Goal: Information Seeking & Learning: Learn about a topic

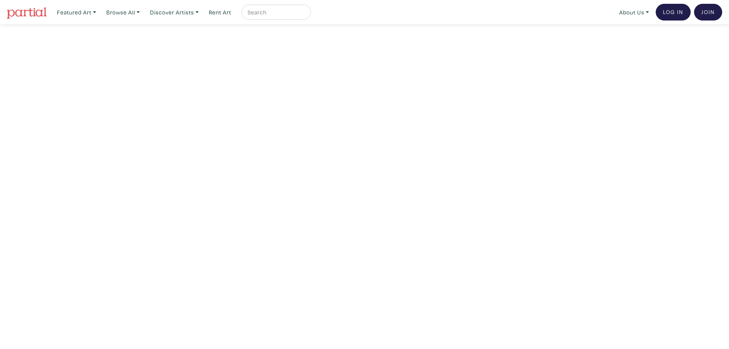
click at [282, 13] on input "text" at bounding box center [275, 12] width 57 height 9
type input "digital"
click at [305, 14] on button "submit" at bounding box center [305, 14] width 0 height 0
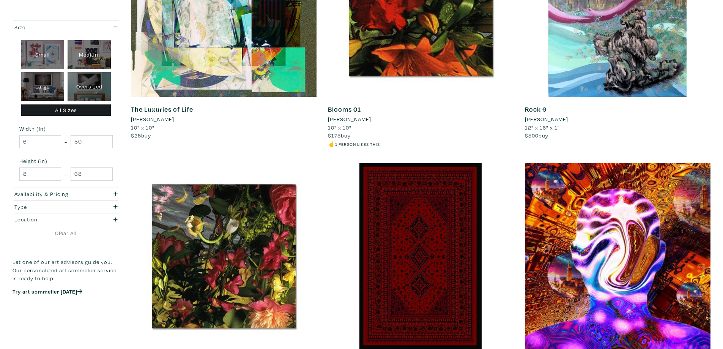
scroll to position [1012, 0]
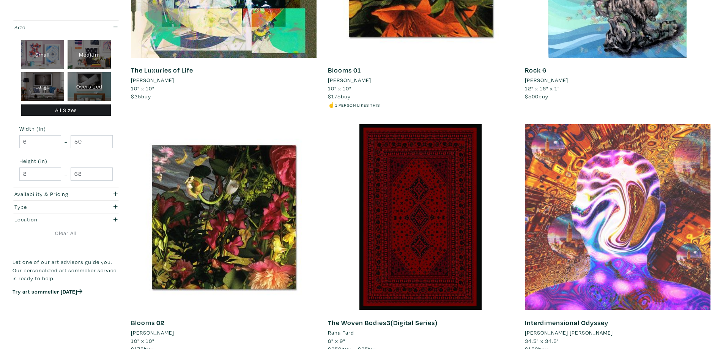
click at [556, 270] on div at bounding box center [618, 217] width 186 height 186
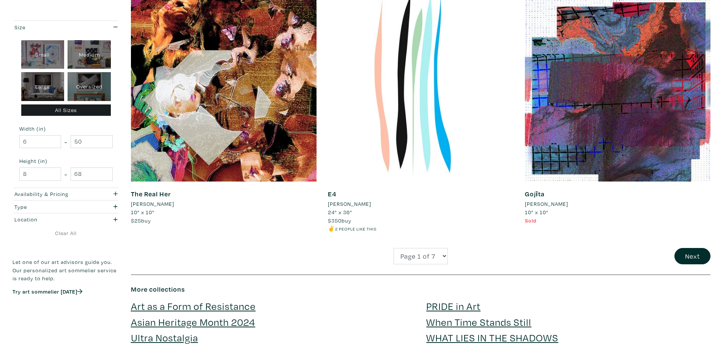
scroll to position [1872, 0]
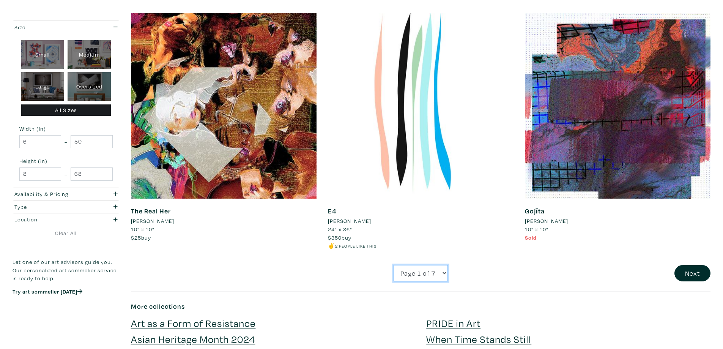
click at [425, 273] on select "Page 1 of 7 Page 2 of 7 Page 3 of 7 Page 4 of 7 Page 5 of 7 Page 6 of 7 Page 7 …" at bounding box center [420, 273] width 54 height 16
select select "2"
click at [393, 265] on select "Page 1 of 7 Page 2 of 7 Page 3 of 7 Page 4 of 7 Page 5 of 7 Page 6 of 7 Page 7 …" at bounding box center [420, 273] width 54 height 16
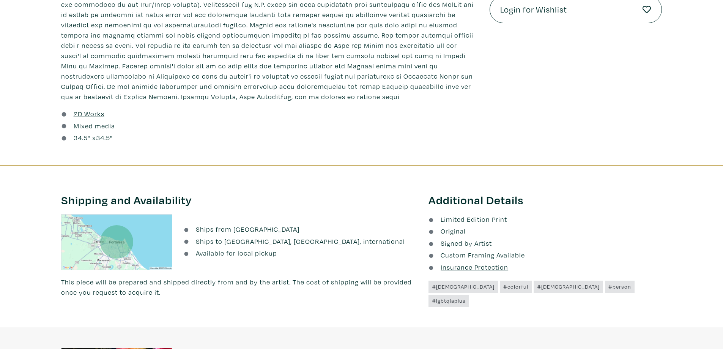
scroll to position [304, 0]
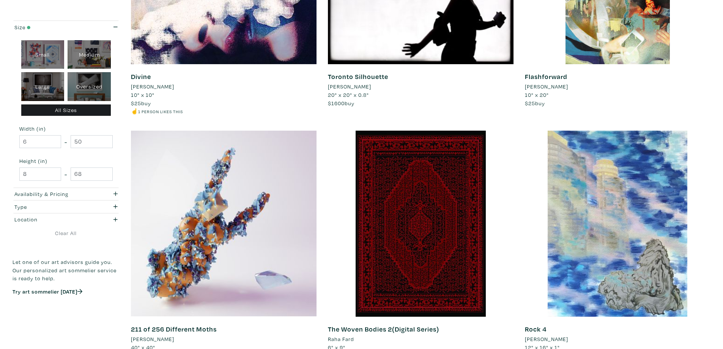
scroll to position [557, 0]
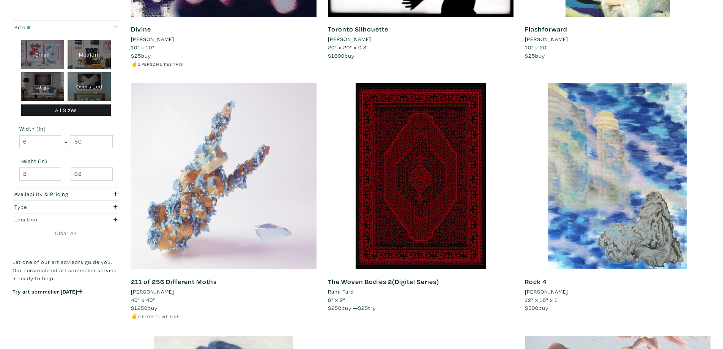
click at [230, 229] on div at bounding box center [224, 176] width 186 height 186
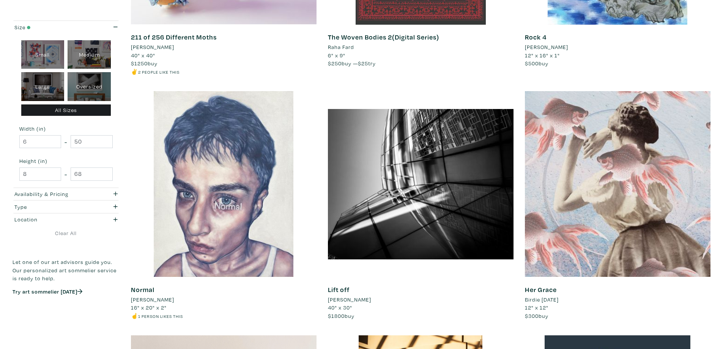
scroll to position [809, 0]
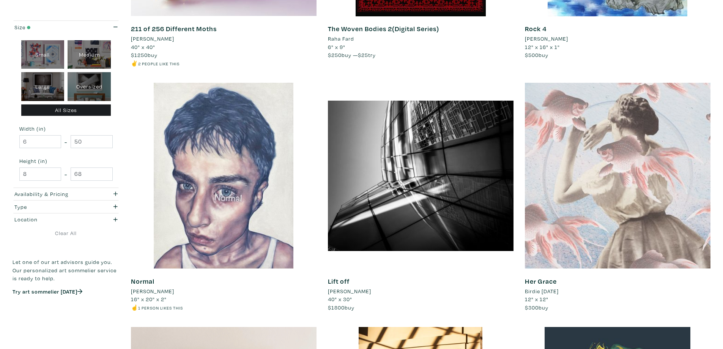
click at [594, 231] on div at bounding box center [618, 176] width 186 height 186
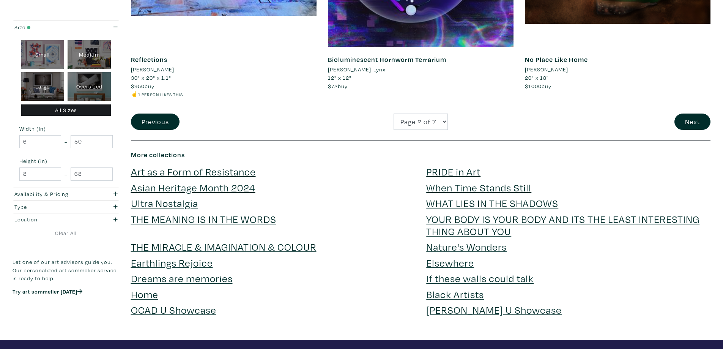
scroll to position [2049, 0]
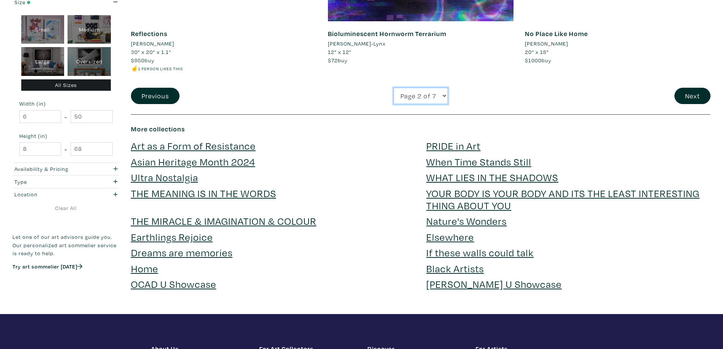
click at [426, 99] on select "Page 1 of 7 Page 2 of 7 Page 3 of 7 Page 4 of 7 Page 5 of 7 Page 6 of 7 Page 7 …" at bounding box center [420, 96] width 54 height 16
select select "3"
click at [393, 88] on select "Page 1 of 7 Page 2 of 7 Page 3 of 7 Page 4 of 7 Page 5 of 7 Page 6 of 7 Page 7 …" at bounding box center [420, 96] width 54 height 16
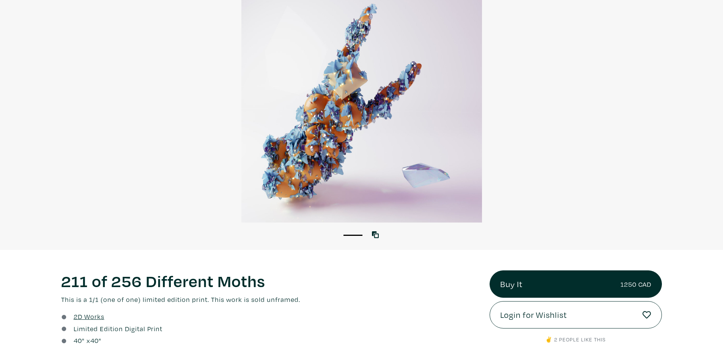
scroll to position [152, 0]
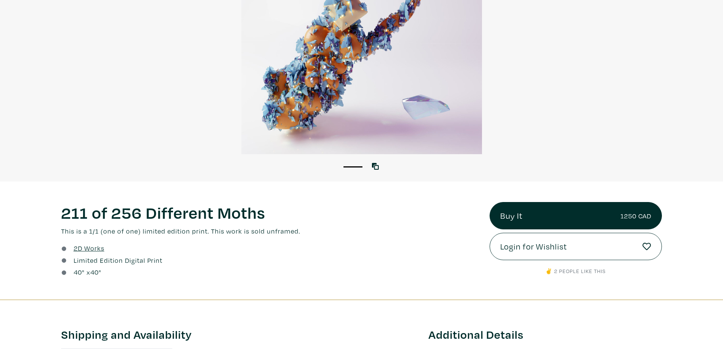
click at [430, 121] on div at bounding box center [361, 33] width 723 height 241
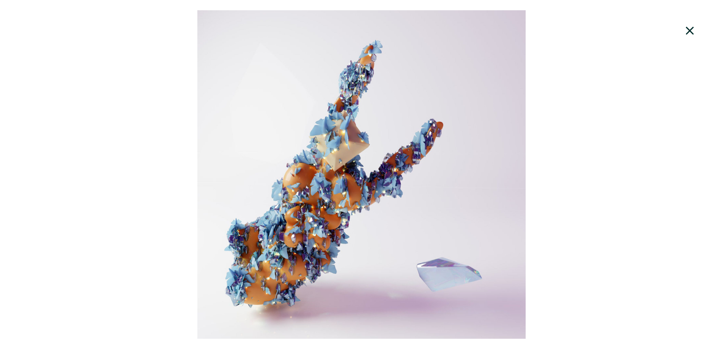
click at [459, 163] on div at bounding box center [361, 174] width 723 height 328
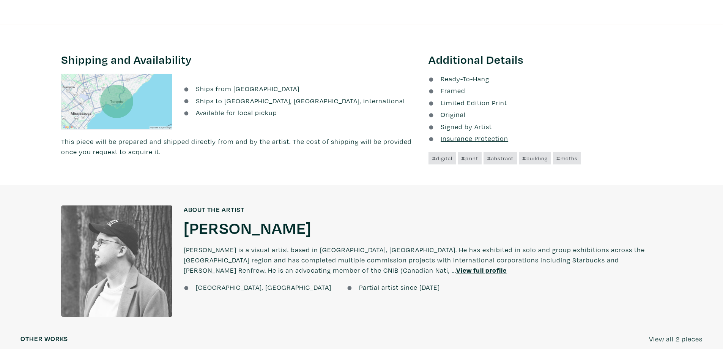
scroll to position [430, 0]
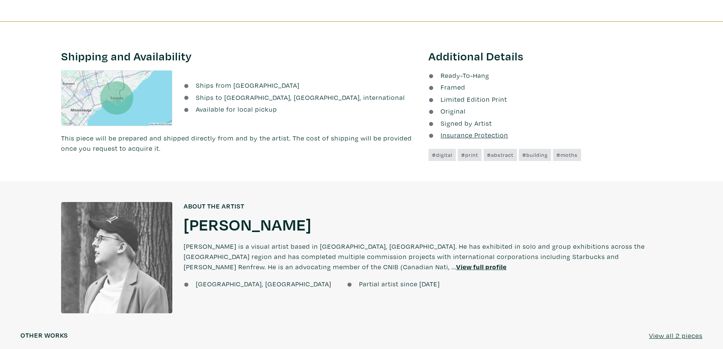
click at [456, 269] on u "View full profile" at bounding box center [481, 266] width 50 height 9
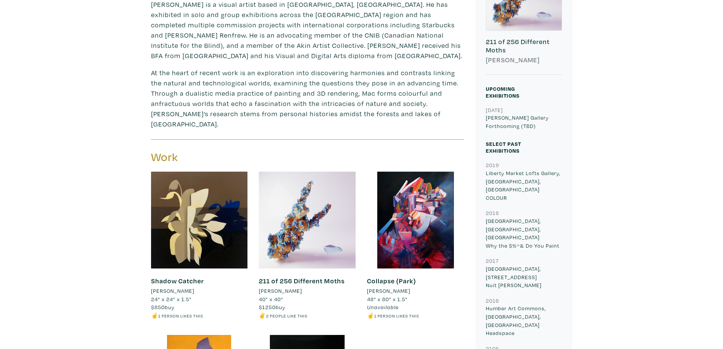
scroll to position [304, 0]
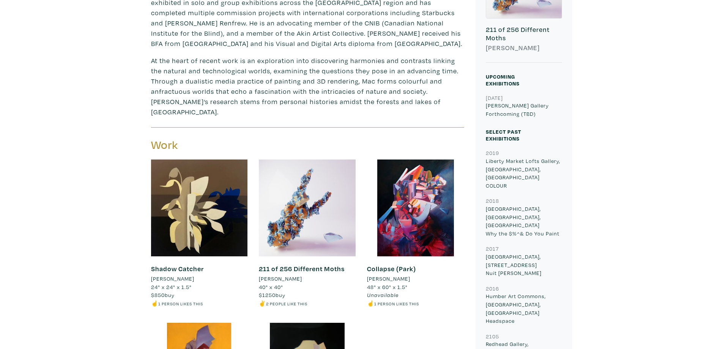
drag, startPoint x: 485, startPoint y: 201, endPoint x: 560, endPoint y: 208, distance: 74.8
click at [560, 208] on p "[GEOGRAPHIC_DATA], [GEOGRAPHIC_DATA], ON Why the $%^& Do You Paint" at bounding box center [524, 221] width 76 height 33
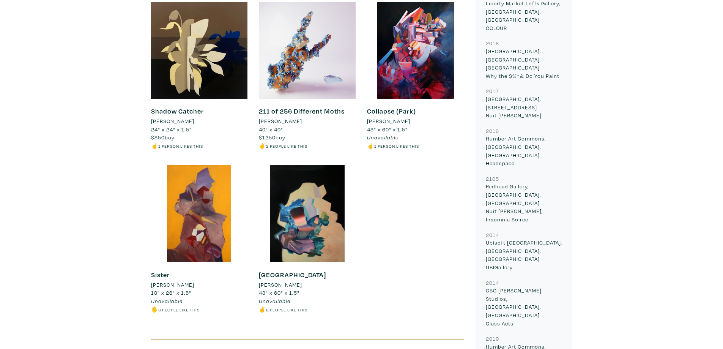
scroll to position [455, 0]
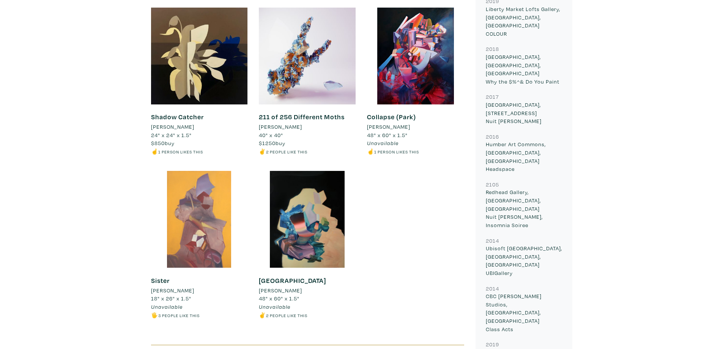
click at [200, 238] on div at bounding box center [199, 219] width 97 height 97
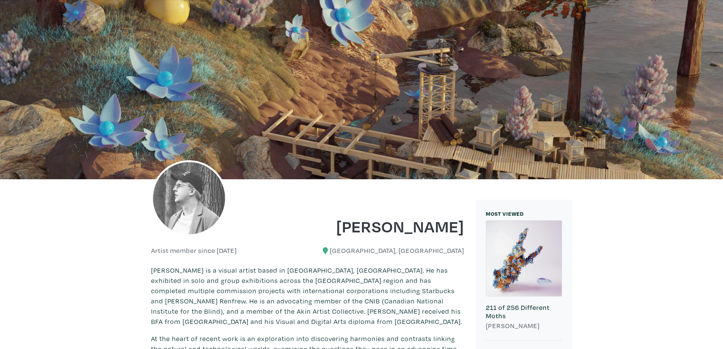
scroll to position [25, 0]
drag, startPoint x: 326, startPoint y: 229, endPoint x: 465, endPoint y: 229, distance: 139.6
click at [465, 229] on div "[PERSON_NAME]" at bounding box center [388, 221] width 162 height 31
copy h1 "Mackenzie Lenters"
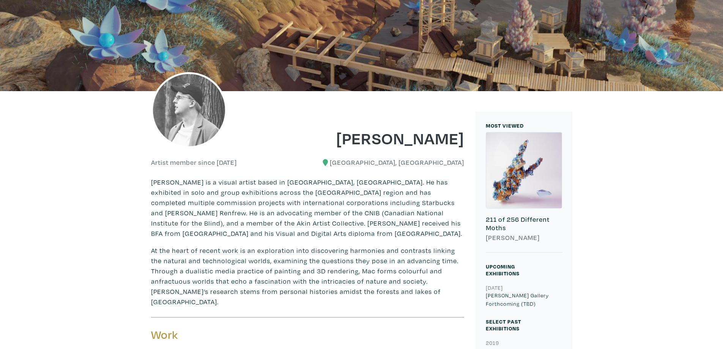
scroll to position [278, 0]
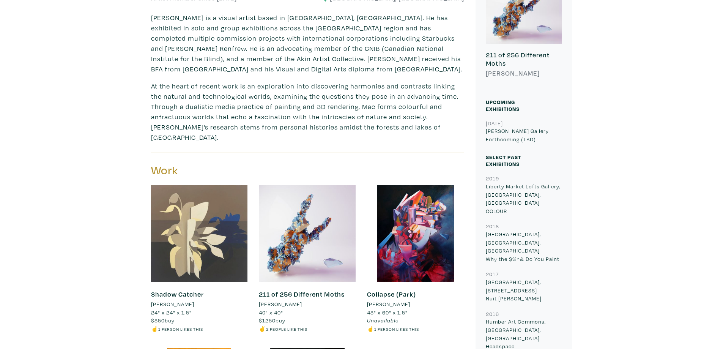
click at [218, 231] on div at bounding box center [199, 233] width 97 height 97
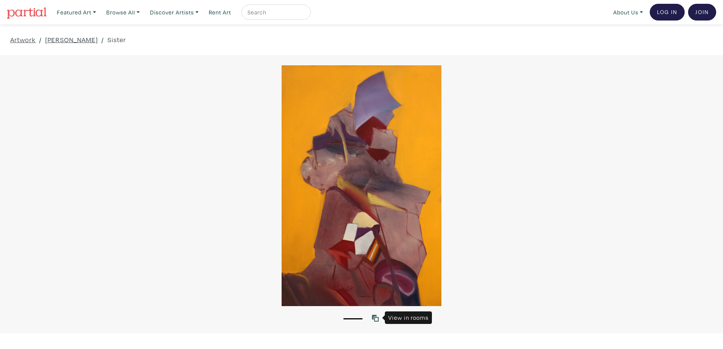
click at [377, 317] on icon at bounding box center [375, 318] width 7 height 7
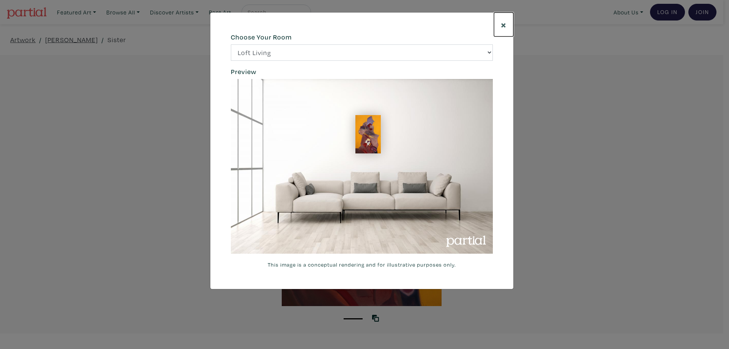
click at [501, 24] on span "×" at bounding box center [503, 24] width 6 height 13
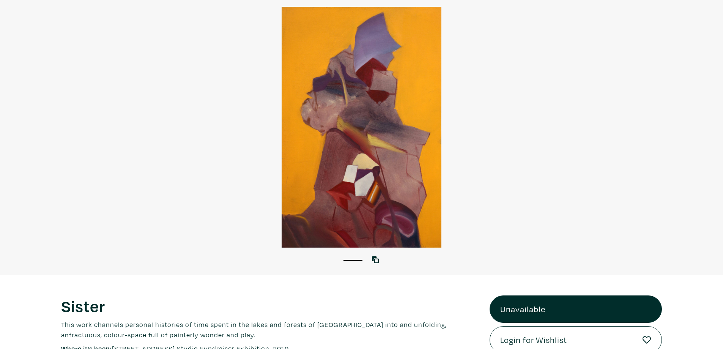
scroll to position [25, 0]
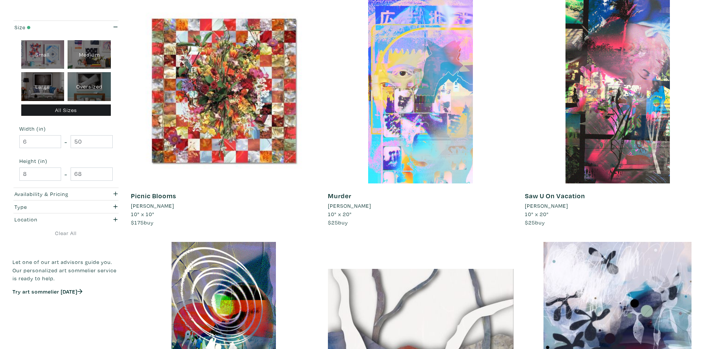
scroll to position [430, 0]
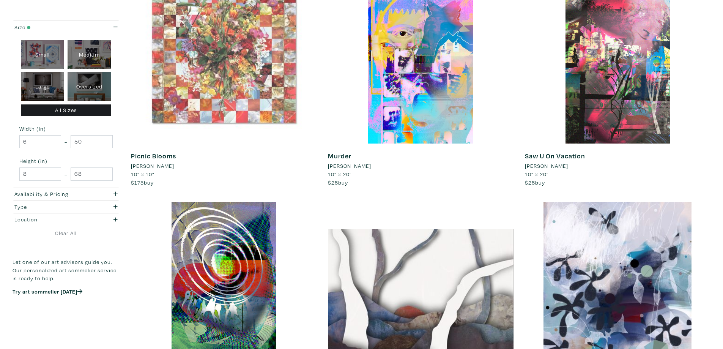
click at [255, 66] on div at bounding box center [224, 51] width 186 height 186
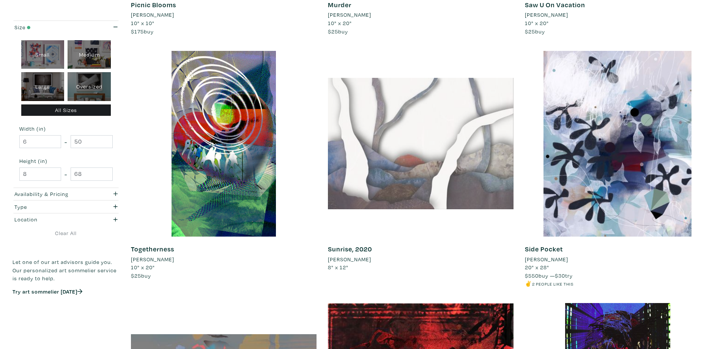
scroll to position [582, 0]
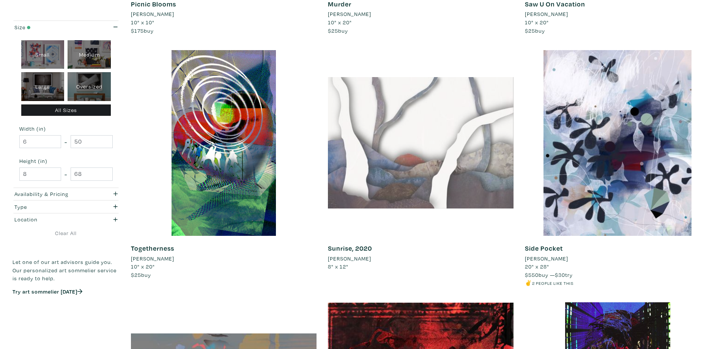
click at [467, 164] on div at bounding box center [421, 143] width 186 height 186
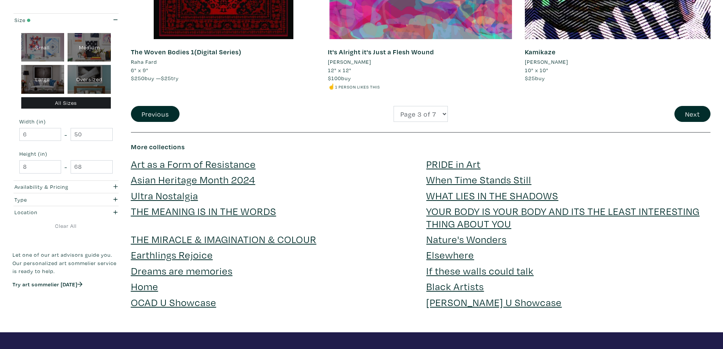
scroll to position [2049, 0]
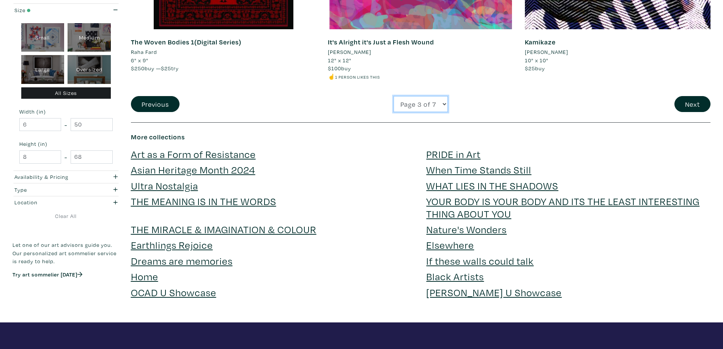
click at [436, 98] on select "Page 1 of 7 Page 2 of 7 Page 3 of 7 Page 4 of 7 Page 5 of 7 Page 6 of 7 Page 7 …" at bounding box center [420, 104] width 54 height 16
select select "4"
click at [393, 96] on select "Page 1 of 7 Page 2 of 7 Page 3 of 7 Page 4 of 7 Page 5 of 7 Page 6 of 7 Page 7 …" at bounding box center [420, 104] width 54 height 16
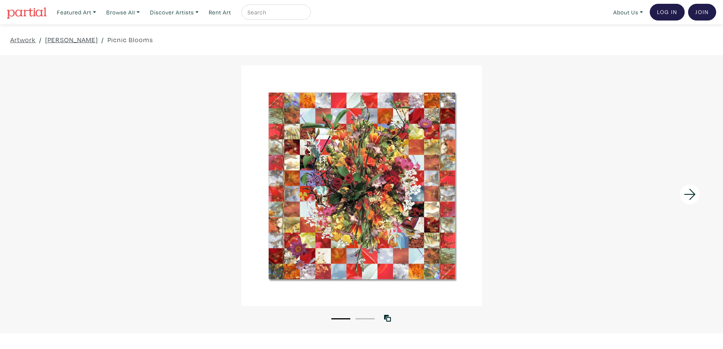
click at [690, 192] on icon at bounding box center [690, 194] width 26 height 20
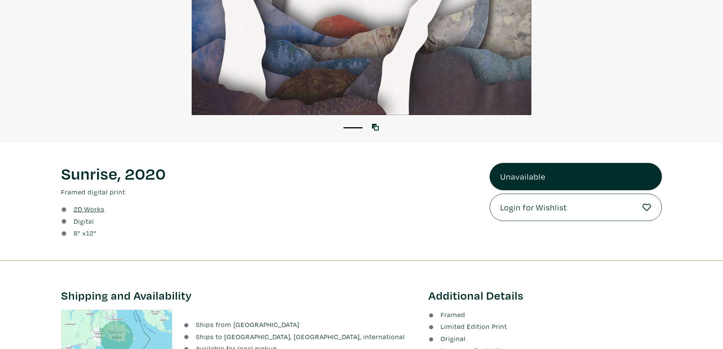
scroll to position [228, 0]
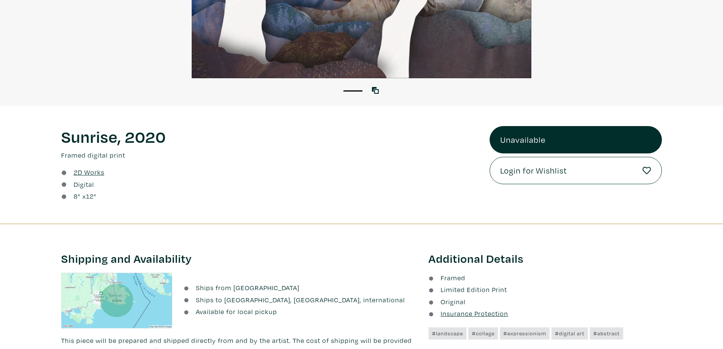
click at [378, 84] on div "1" at bounding box center [361, 86] width 723 height 17
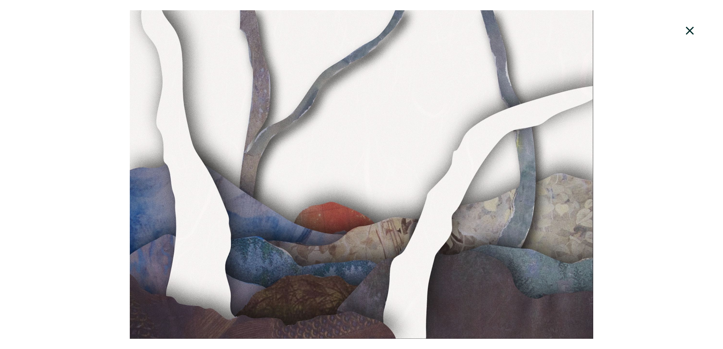
click at [544, 137] on div at bounding box center [361, 174] width 723 height 328
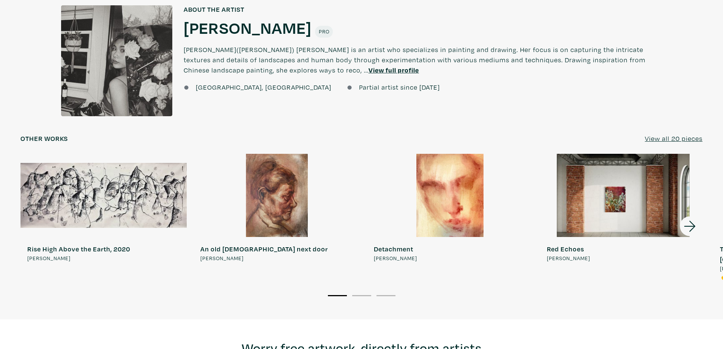
scroll to position [658, 0]
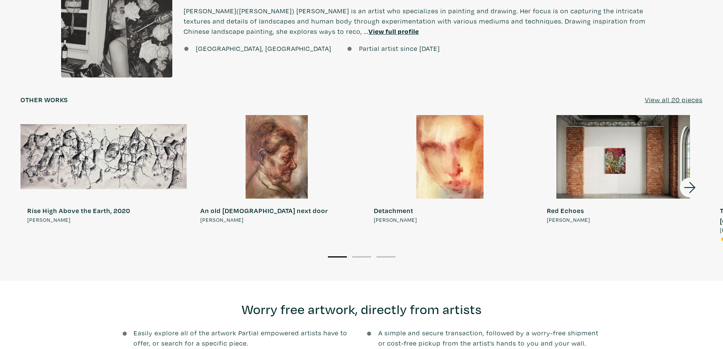
click at [690, 185] on icon at bounding box center [690, 187] width 26 height 20
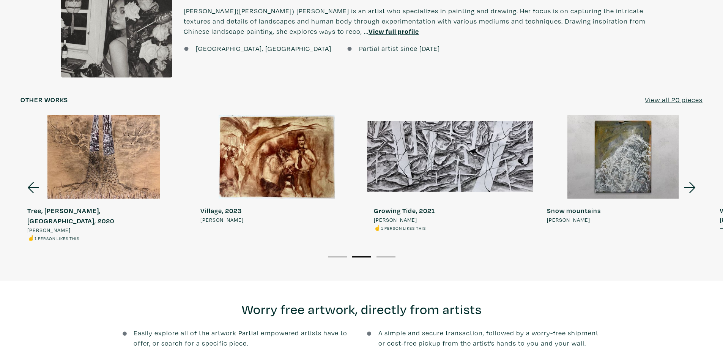
click at [690, 185] on icon at bounding box center [690, 187] width 26 height 20
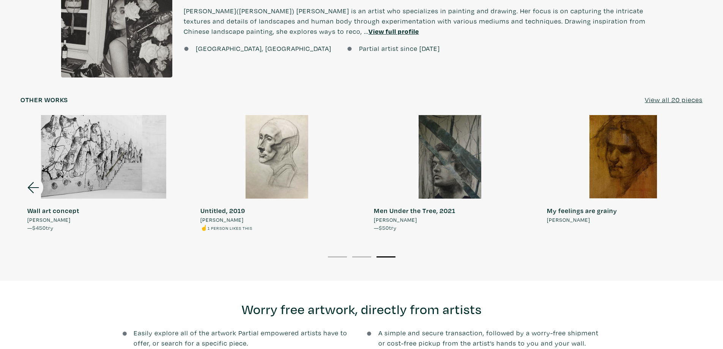
click at [690, 185] on div at bounding box center [623, 156] width 166 height 83
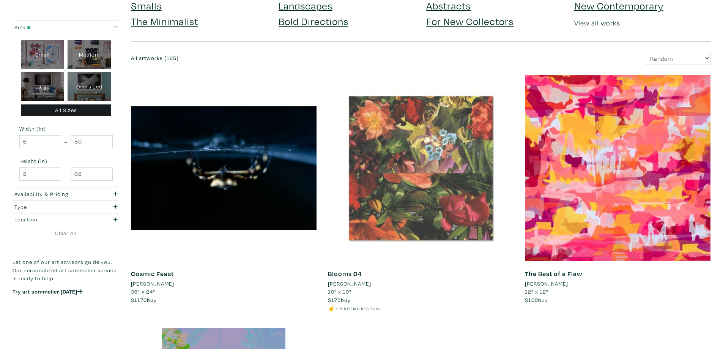
scroll to position [126, 0]
